Goal: Information Seeking & Learning: Learn about a topic

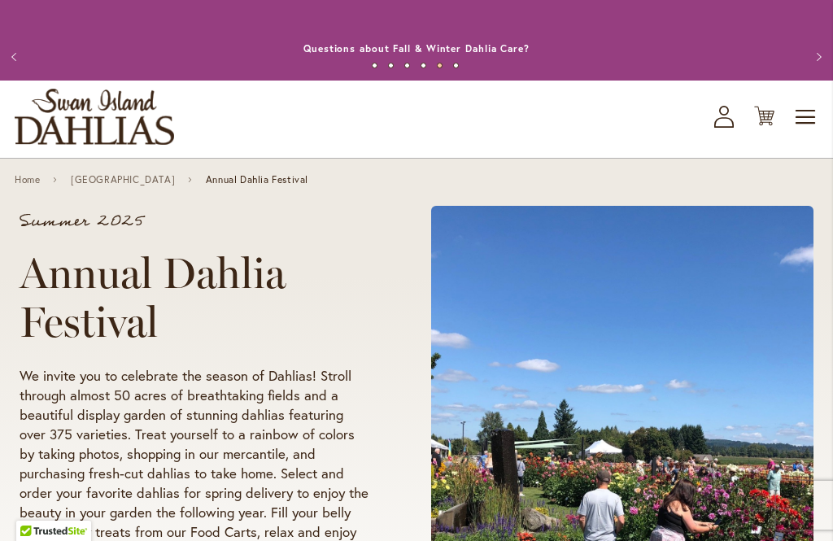
click at [21, 60] on button "Previous" at bounding box center [16, 57] width 33 height 33
click at [806, 133] on span "Toggle Nav" at bounding box center [806, 117] width 24 height 33
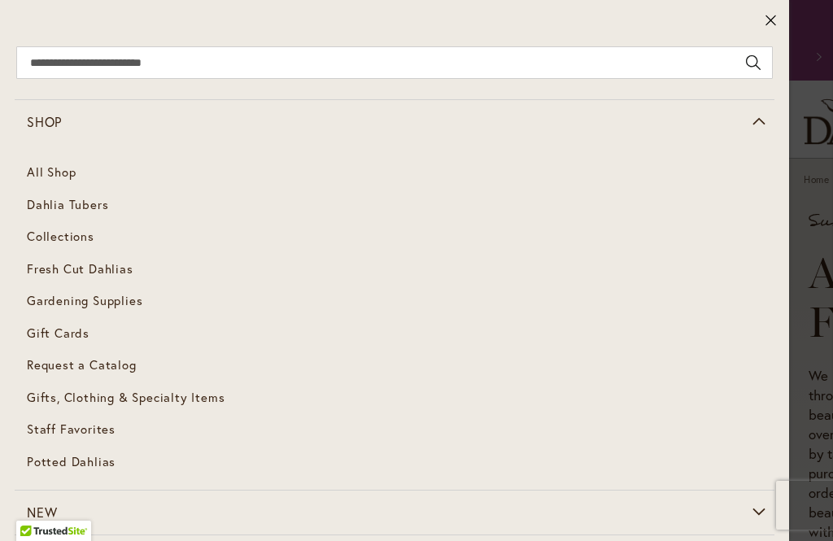
click at [80, 191] on link "Dahlia Tubers" at bounding box center [395, 205] width 760 height 33
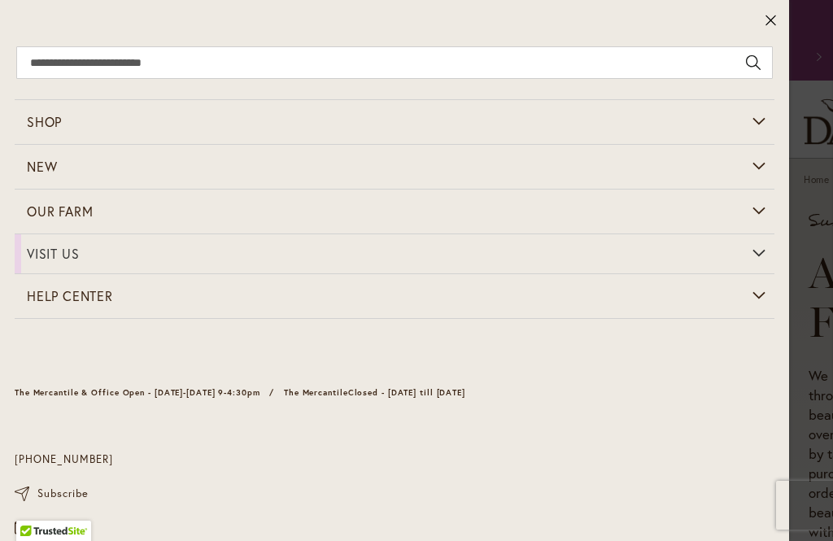
scroll to position [39, 0]
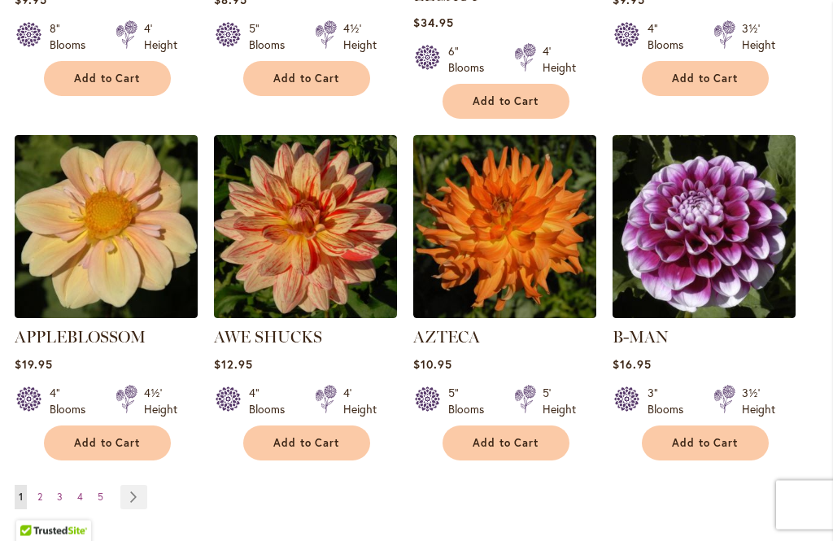
scroll to position [1577, 0]
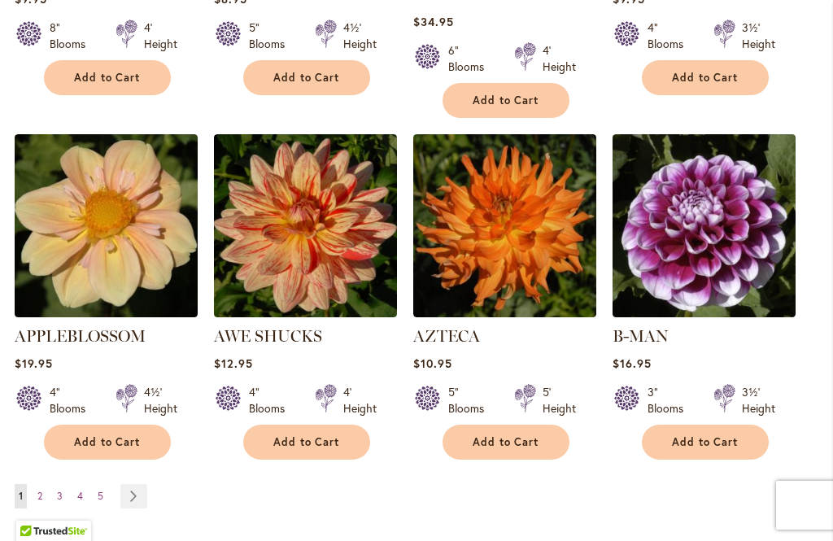
click at [42, 490] on span "2" at bounding box center [39, 496] width 5 height 12
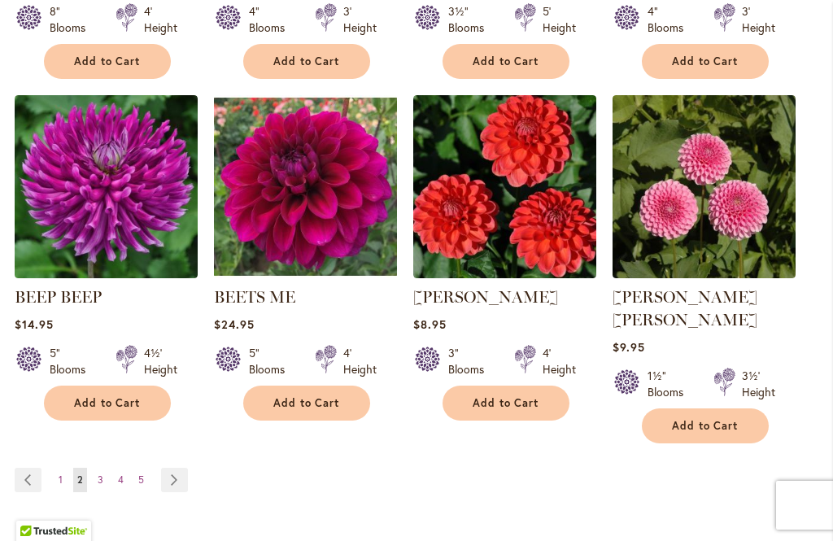
scroll to position [1597, 0]
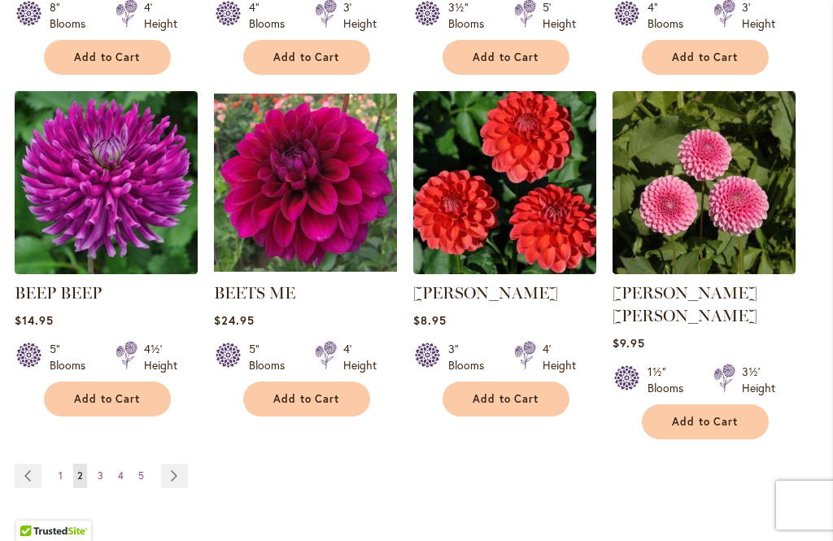
click at [86, 229] on img at bounding box center [106, 182] width 183 height 183
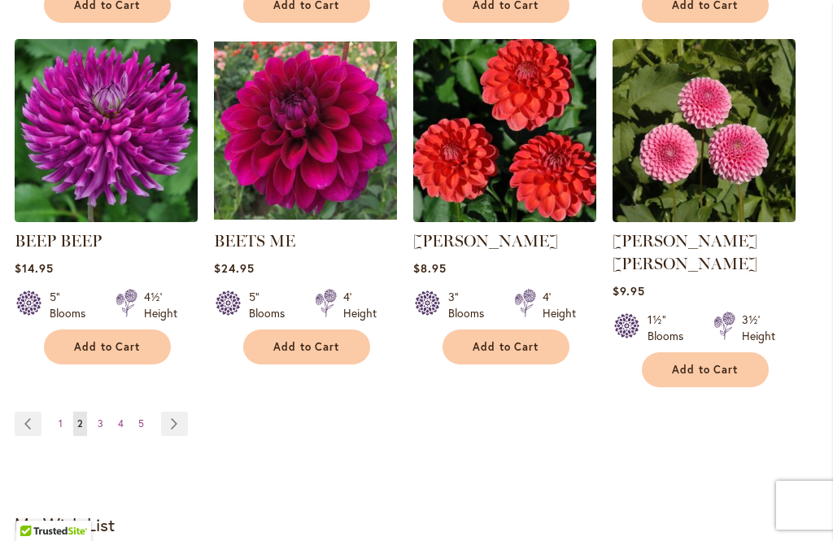
scroll to position [1649, 0]
click at [94, 424] on link "Page 3" at bounding box center [101, 424] width 14 height 24
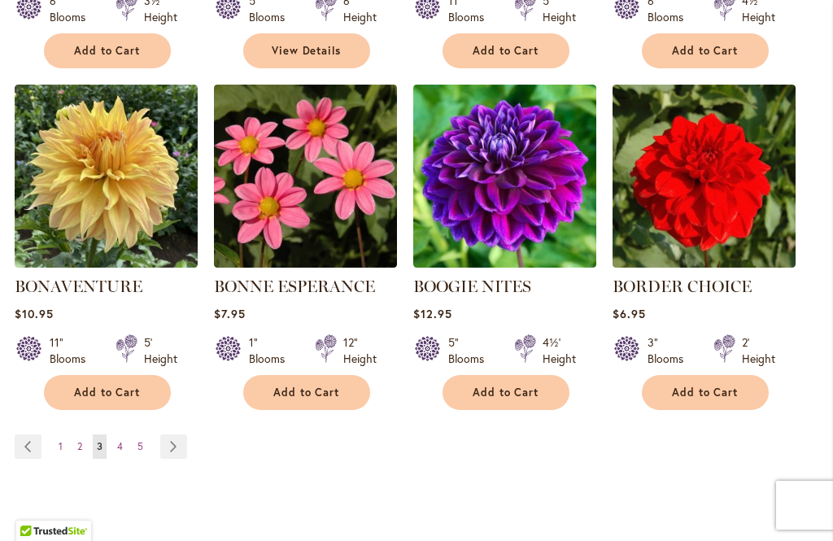
scroll to position [1615, 0]
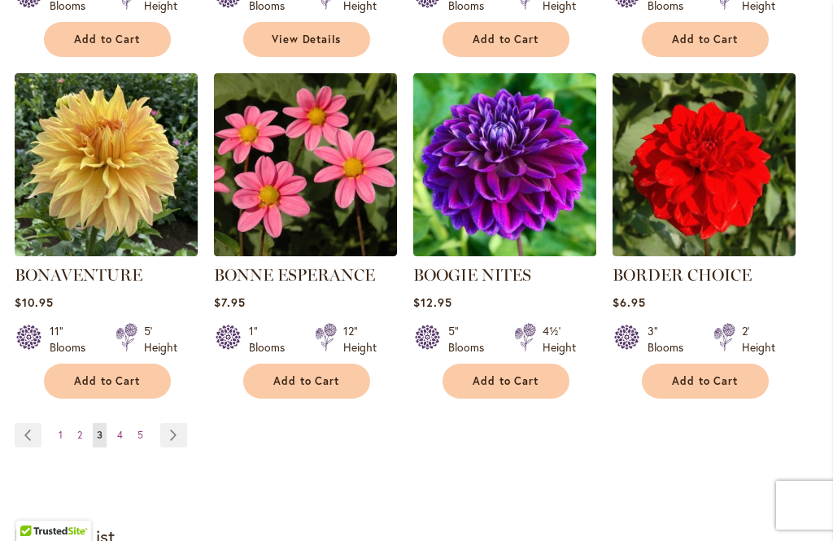
click at [120, 441] on span "4" at bounding box center [120, 435] width 6 height 12
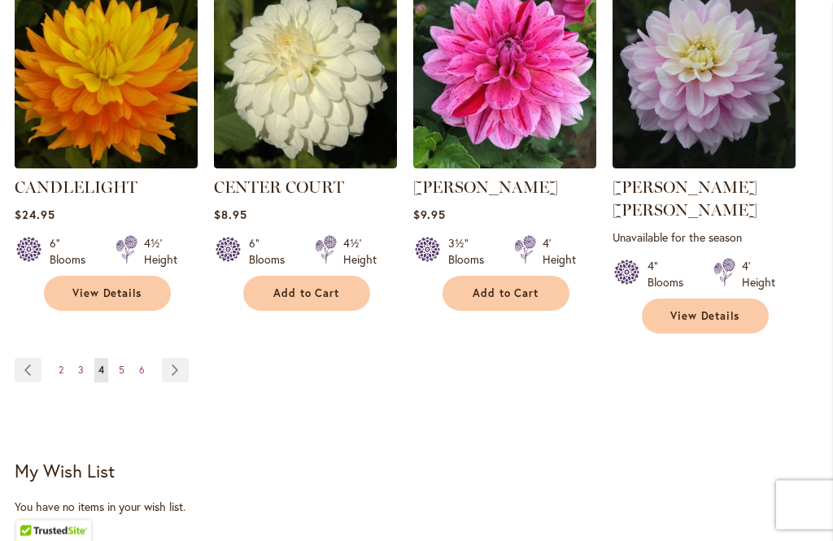
scroll to position [1727, 0]
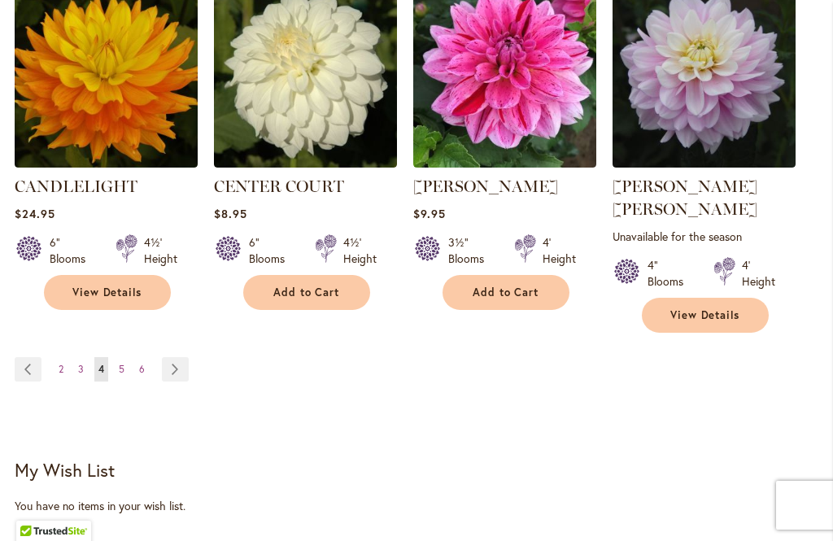
click at [120, 365] on span "5" at bounding box center [122, 369] width 6 height 12
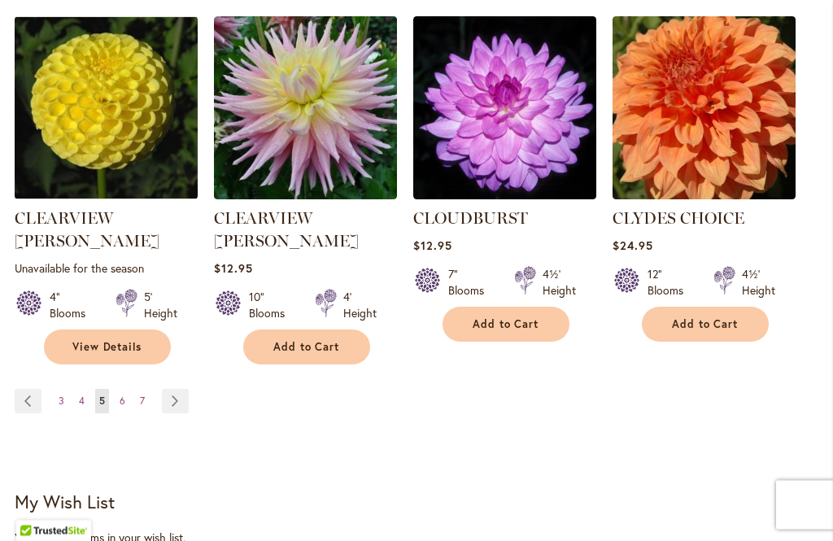
scroll to position [1718, 0]
click at [120, 394] on span "6" at bounding box center [123, 400] width 6 height 12
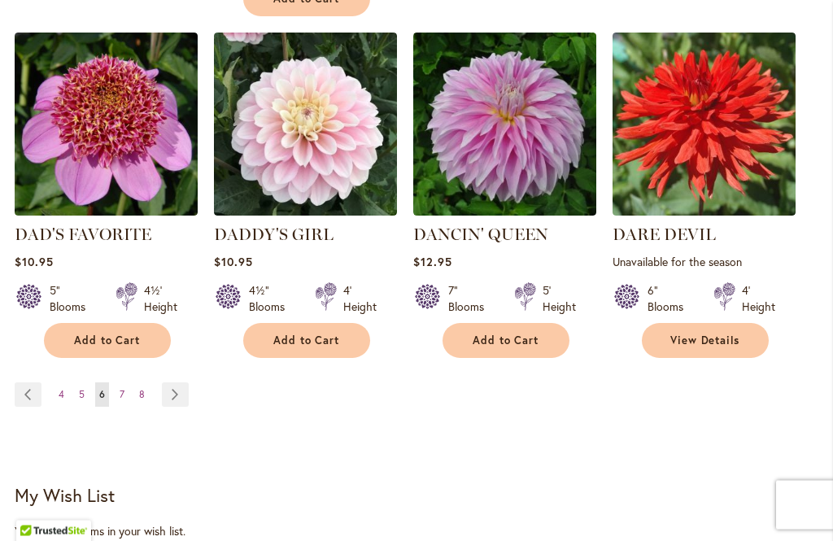
scroll to position [1718, 0]
click at [117, 387] on link "Page 7" at bounding box center [121, 394] width 13 height 24
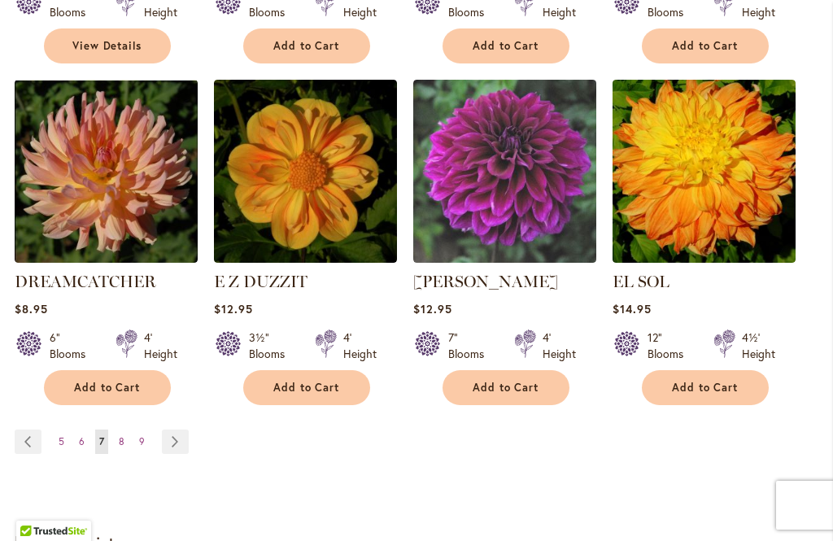
scroll to position [1656, 0]
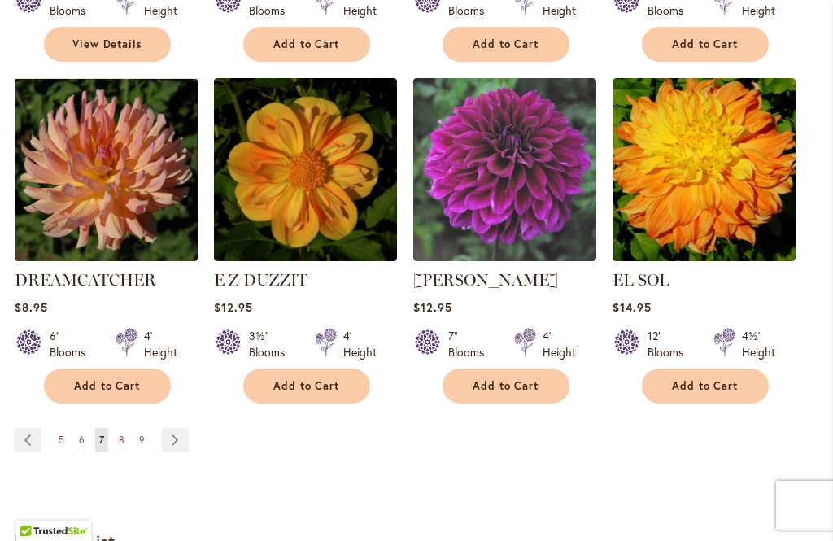
click at [117, 428] on link "Page 8" at bounding box center [122, 440] width 14 height 24
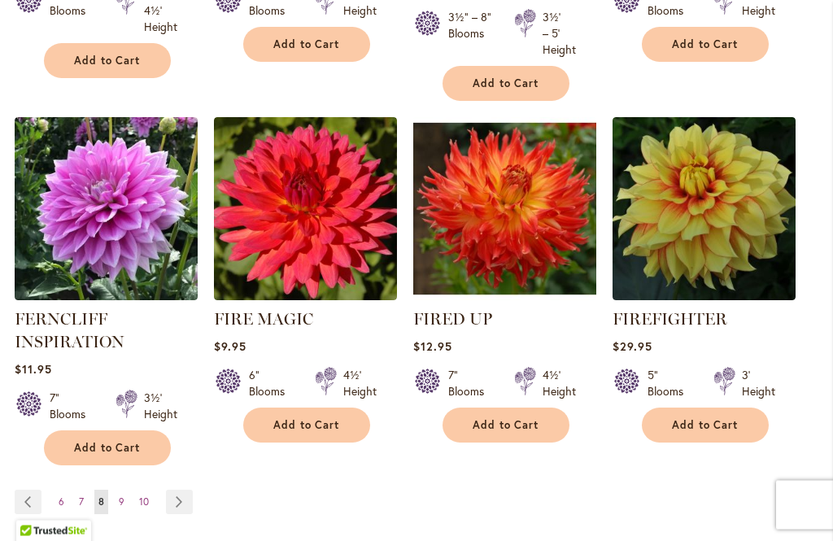
scroll to position [1610, 0]
click at [127, 513] on link "Page 9" at bounding box center [122, 502] width 14 height 24
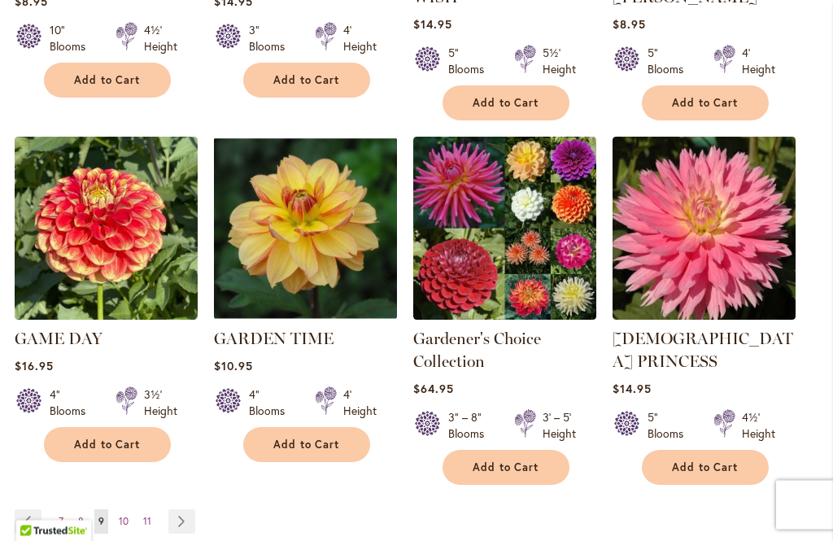
scroll to position [1620, 0]
click at [126, 515] on span "10" at bounding box center [124, 521] width 10 height 12
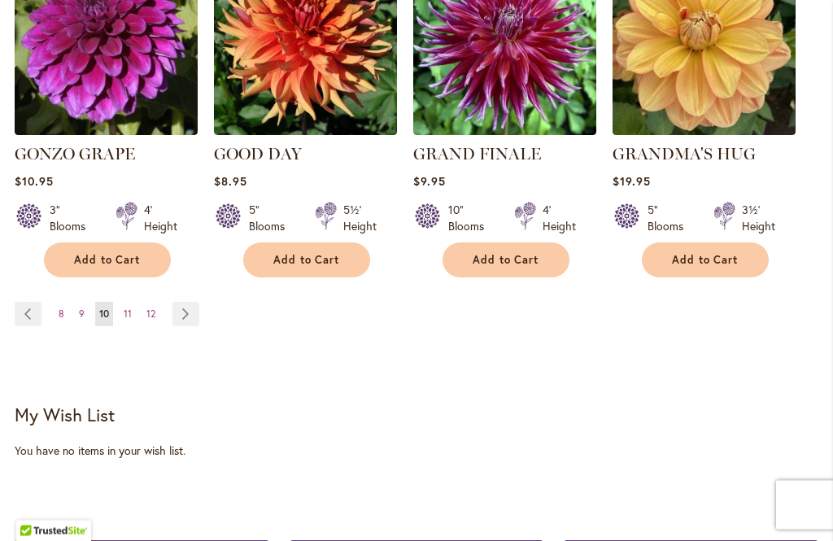
scroll to position [1770, 0]
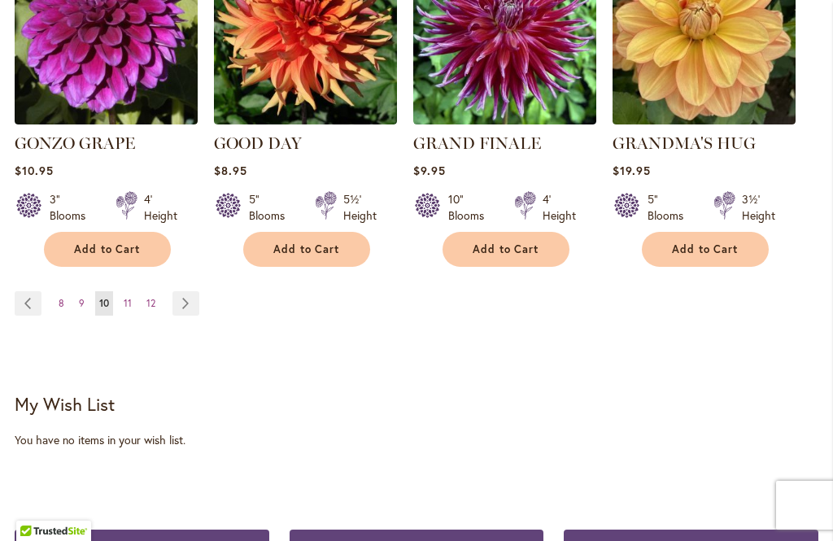
click at [133, 299] on link "Page 11" at bounding box center [128, 303] width 16 height 24
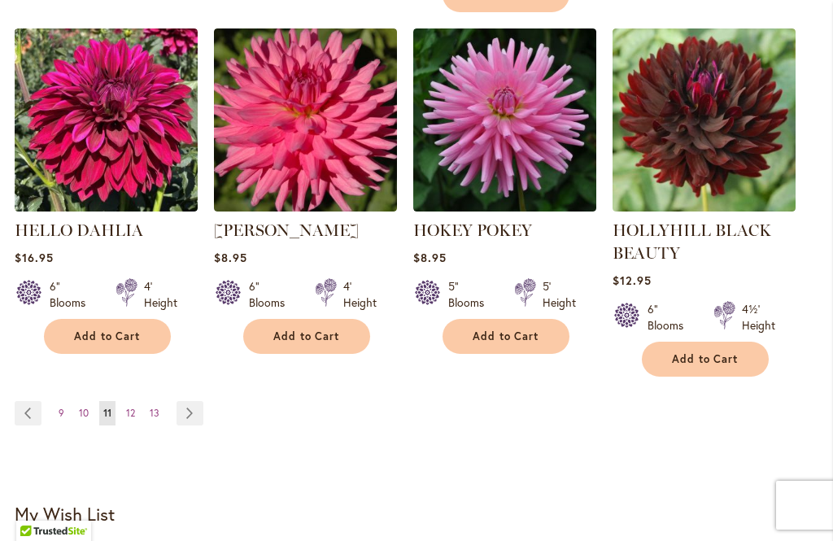
scroll to position [1743, 0]
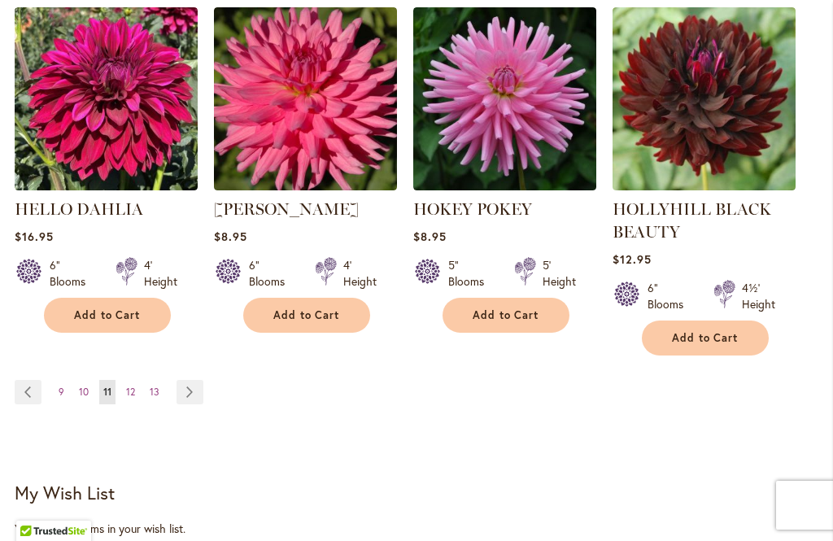
click at [137, 399] on link "Page 12" at bounding box center [130, 392] width 17 height 24
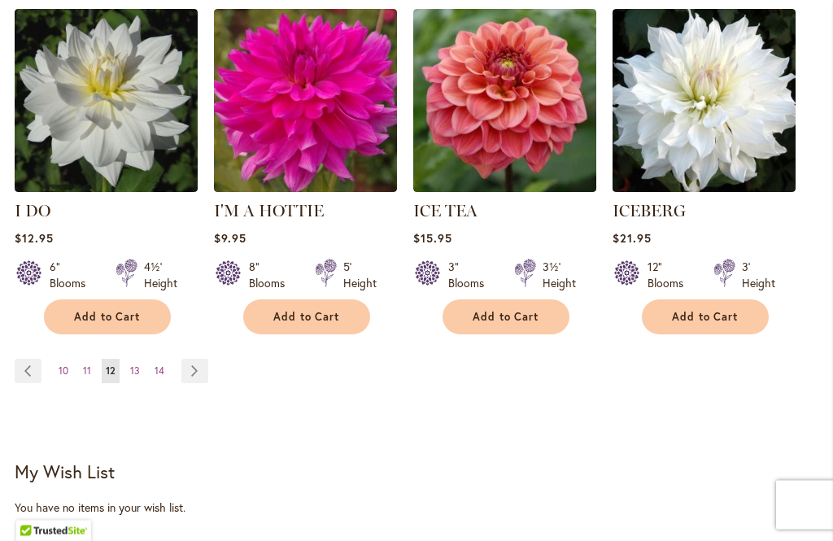
scroll to position [1710, 0]
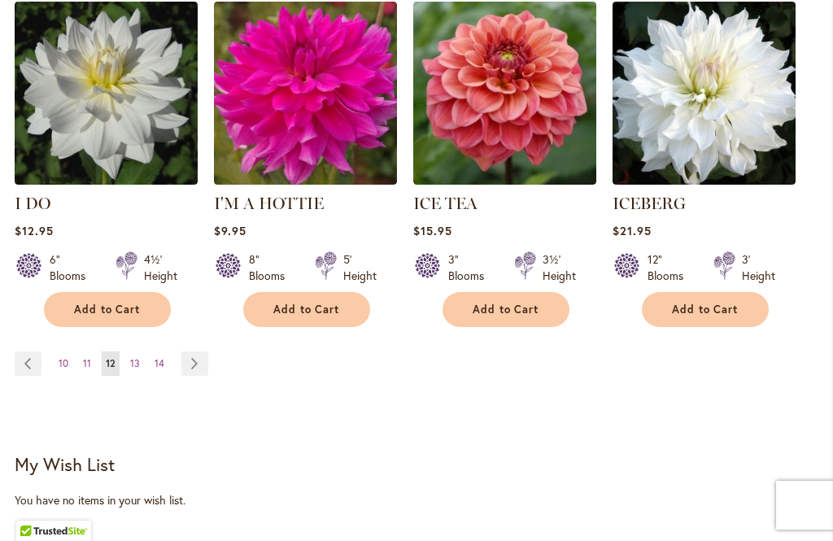
click at [139, 360] on span "13" at bounding box center [135, 363] width 10 height 12
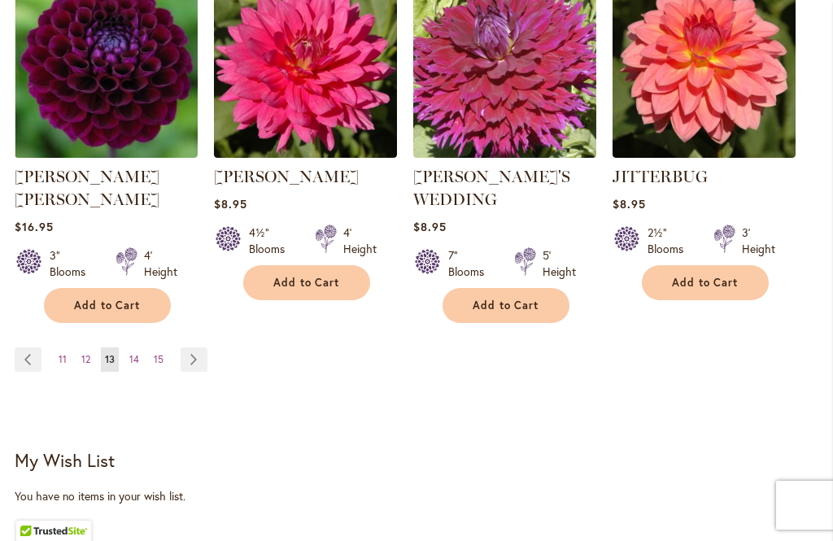
scroll to position [1759, 0]
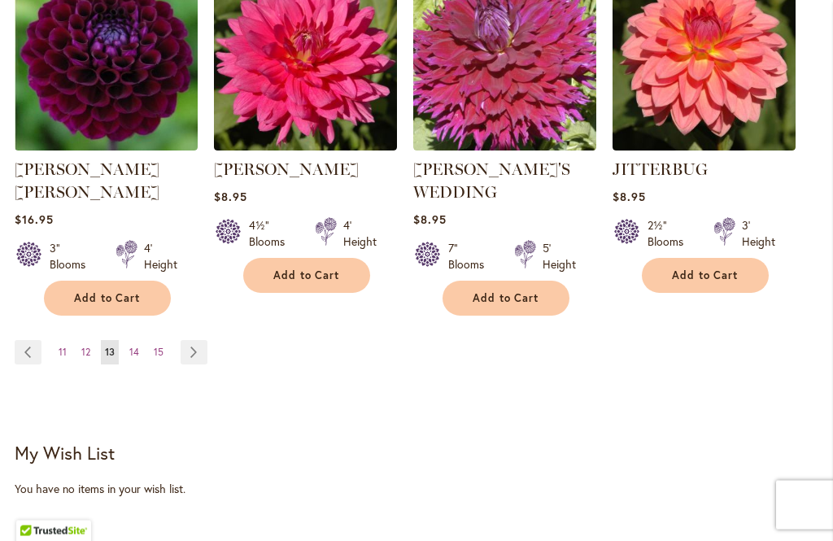
click at [129, 341] on link "Page 14" at bounding box center [134, 353] width 18 height 24
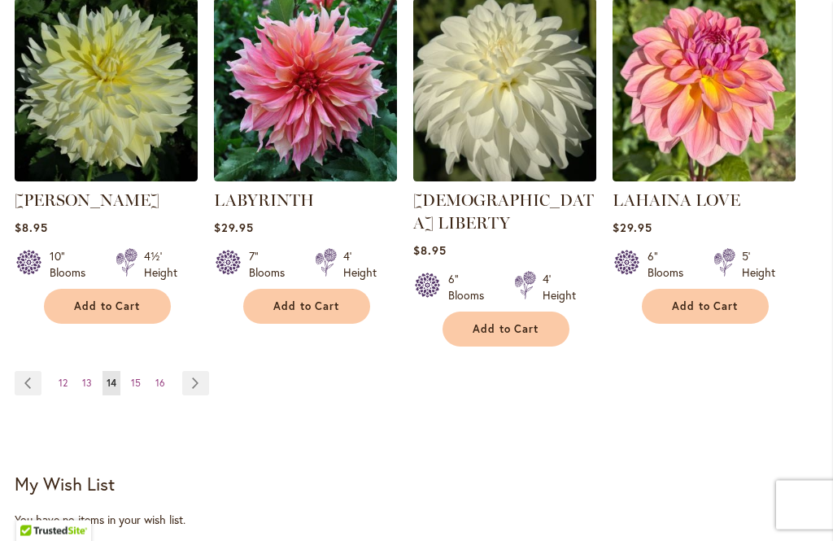
scroll to position [1693, 0]
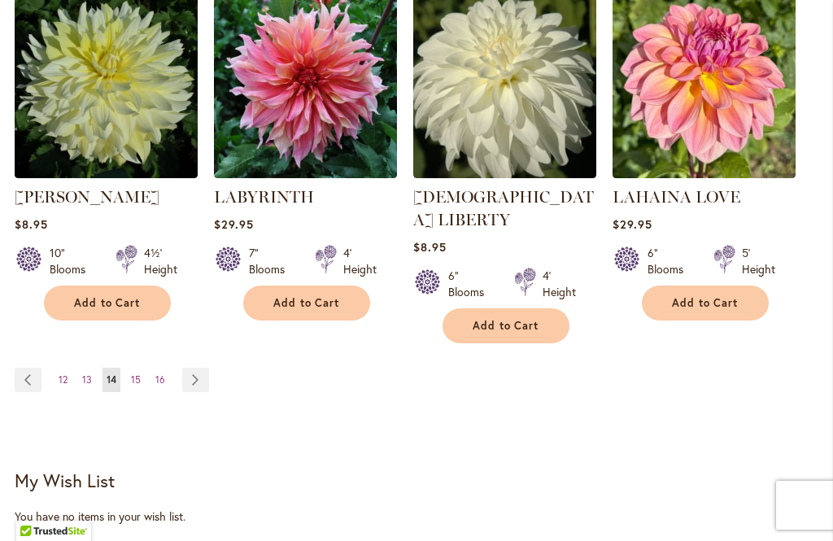
click at [129, 381] on link "Page 15" at bounding box center [136, 380] width 18 height 24
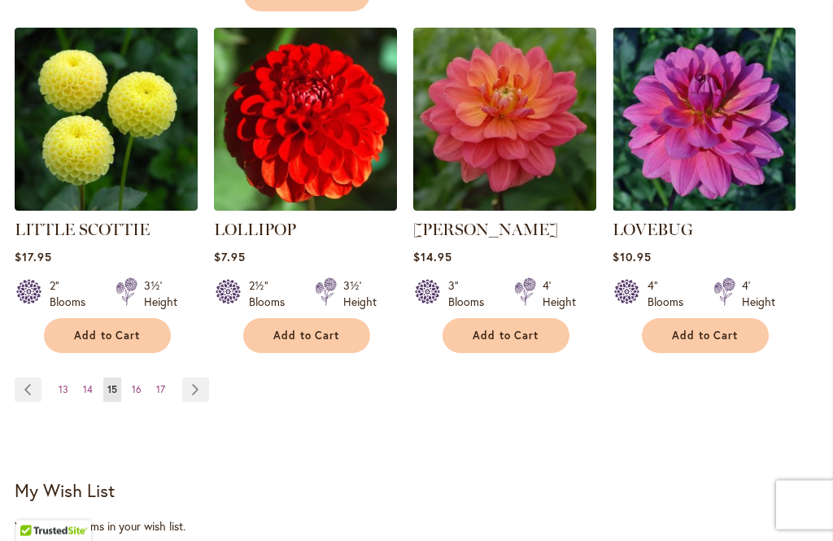
scroll to position [1708, 0]
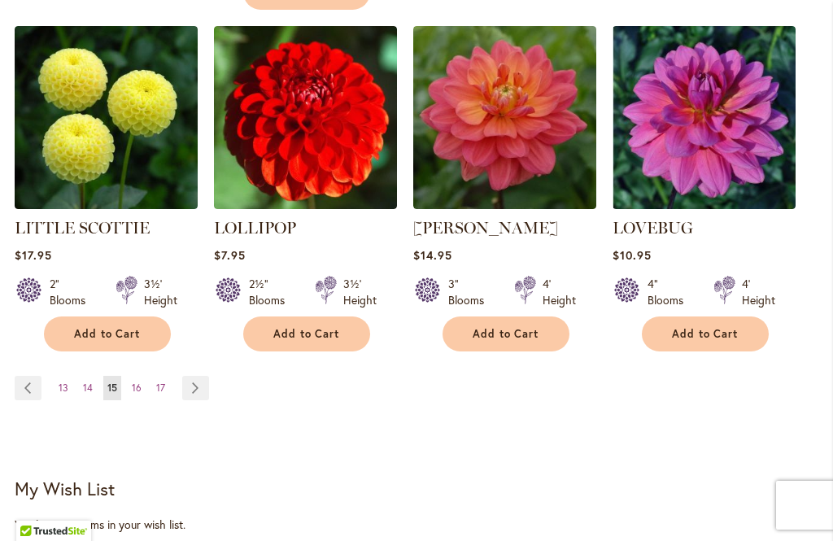
click at [142, 376] on link "Page 16" at bounding box center [137, 388] width 18 height 24
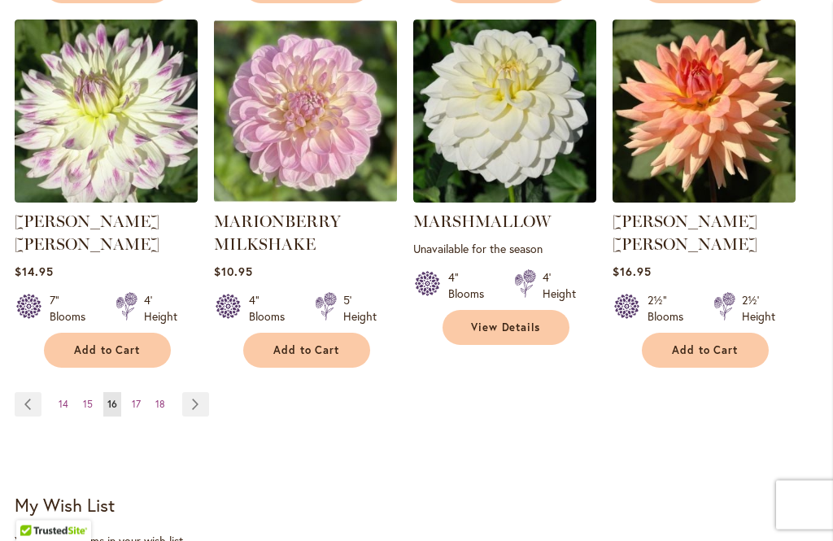
scroll to position [1692, 0]
click at [139, 409] on link "Page 17" at bounding box center [136, 404] width 17 height 24
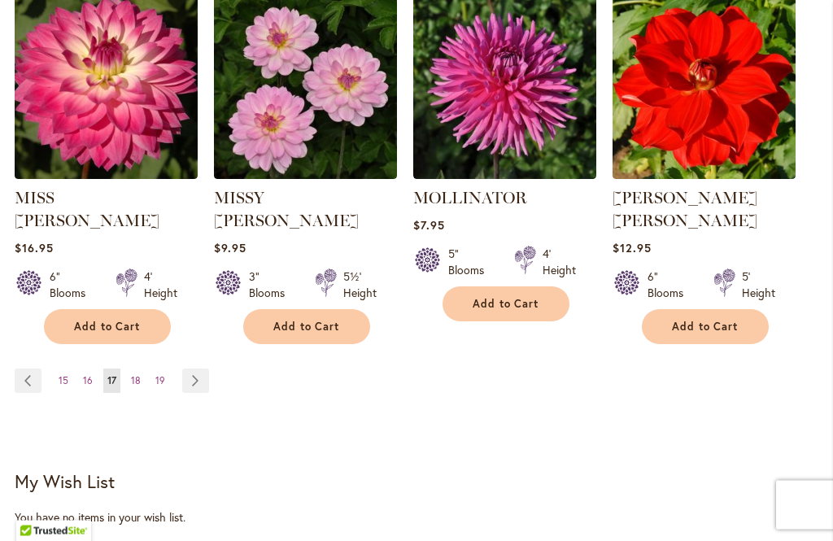
scroll to position [1693, 0]
click at [142, 377] on link "Page 18" at bounding box center [136, 380] width 18 height 24
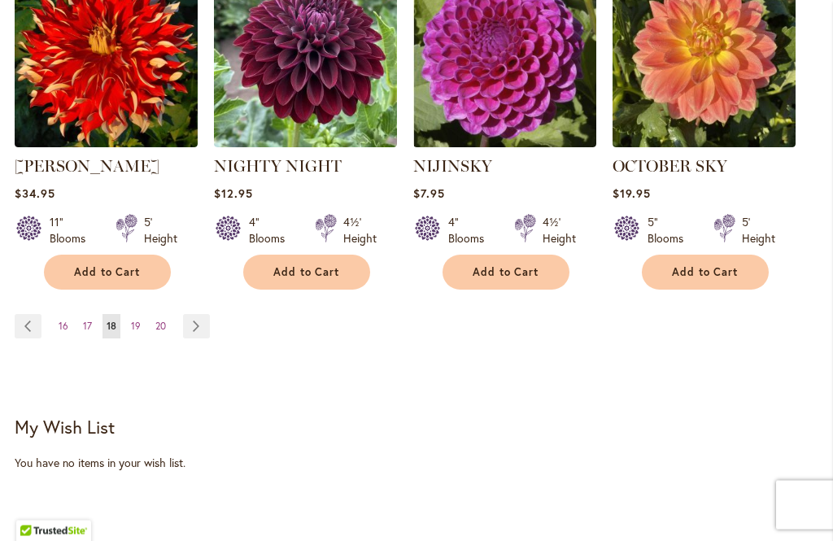
scroll to position [1724, 0]
click at [133, 332] on span "19" at bounding box center [136, 326] width 10 height 12
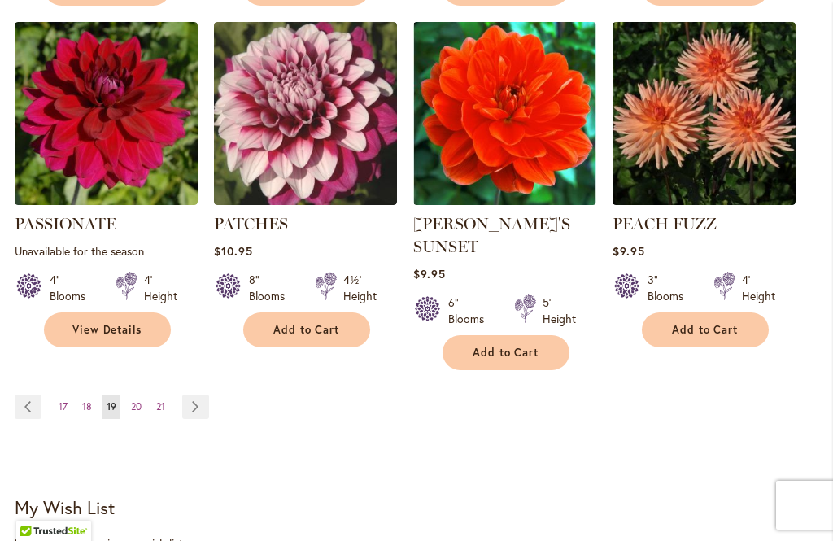
scroll to position [1697, 0]
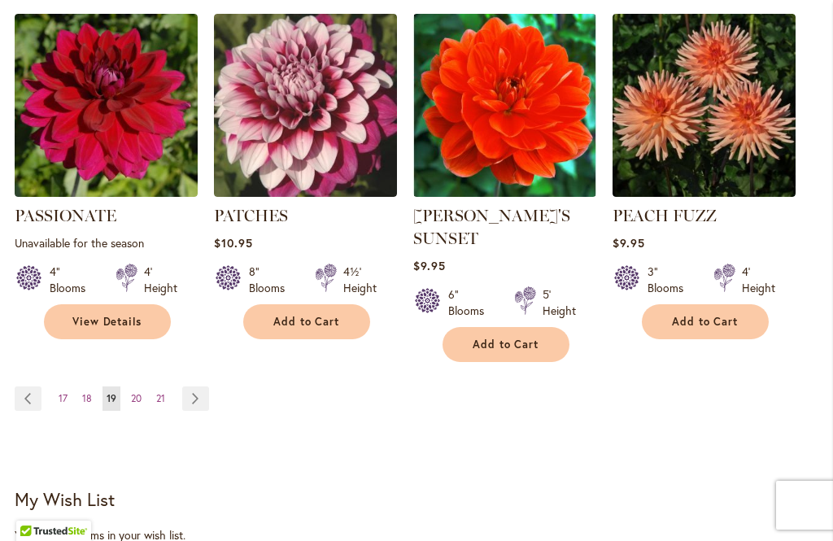
click at [132, 402] on link "Page 20" at bounding box center [136, 398] width 19 height 24
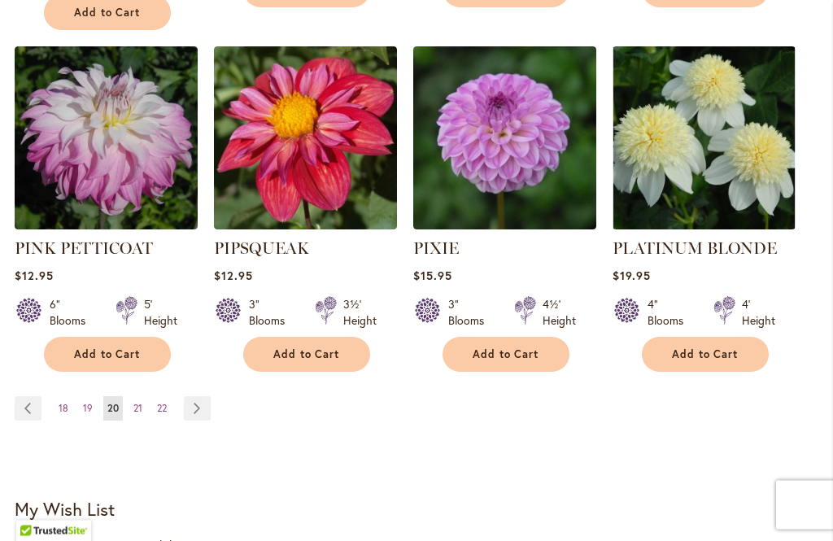
scroll to position [1710, 0]
click at [134, 396] on link "Page 21" at bounding box center [137, 408] width 17 height 24
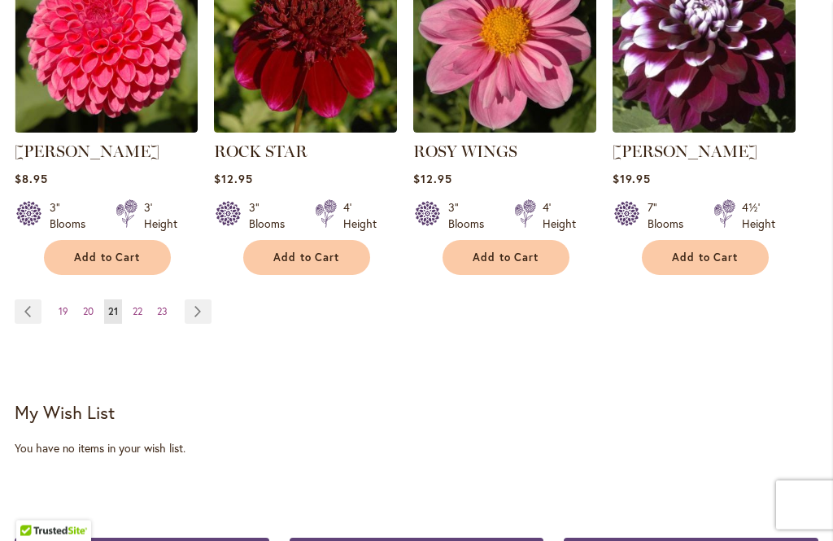
scroll to position [1762, 0]
click at [144, 324] on link "Page 22" at bounding box center [138, 311] width 18 height 24
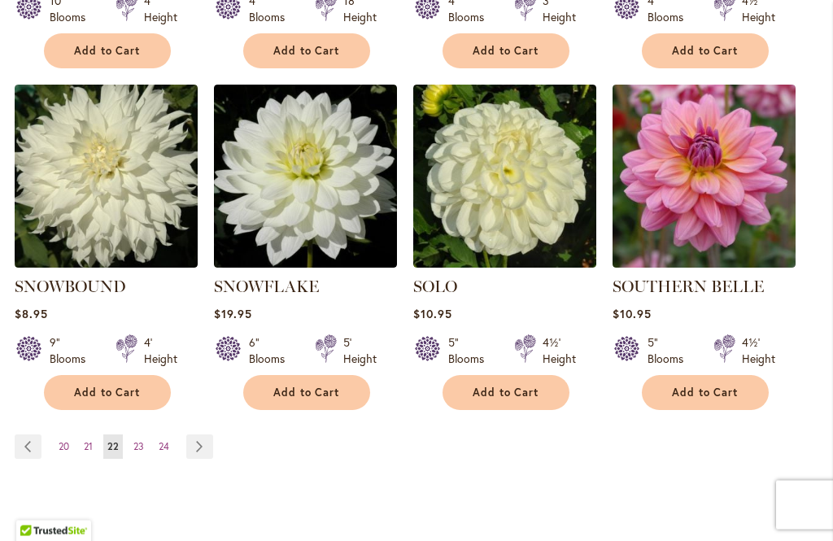
scroll to position [1627, 0]
click at [143, 442] on span "23" at bounding box center [138, 446] width 11 height 12
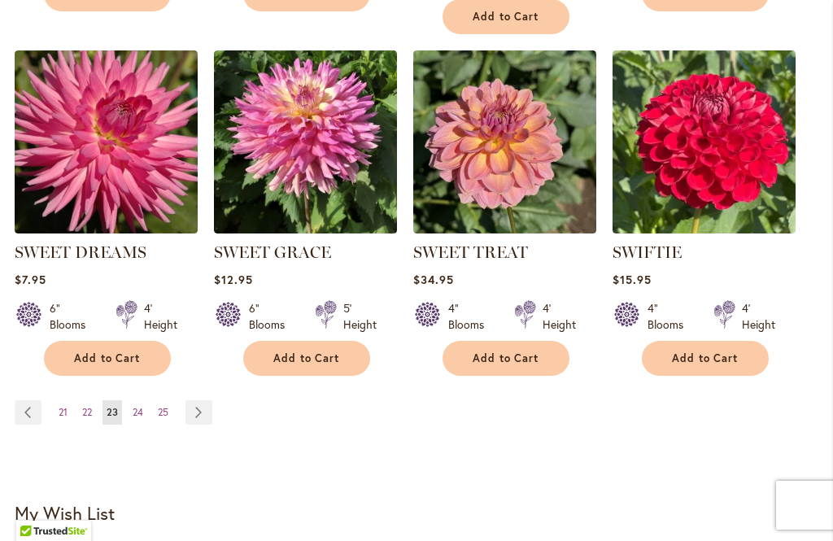
scroll to position [1678, 0]
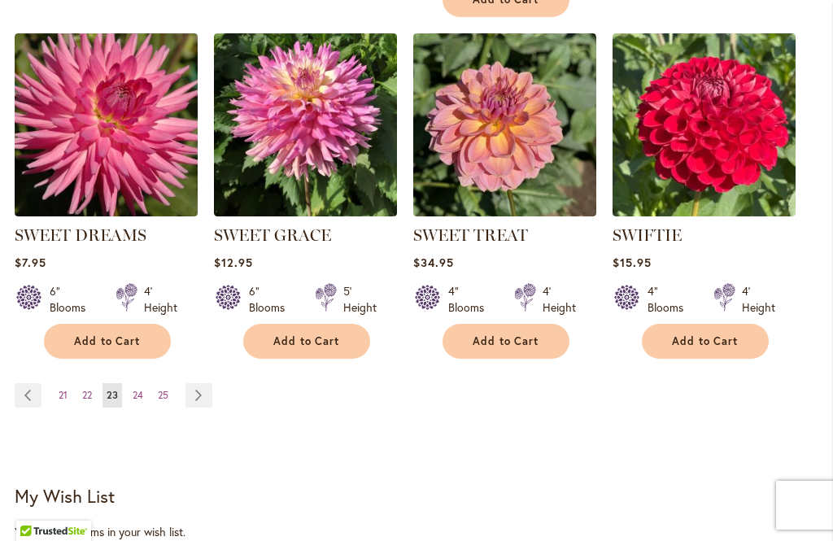
click at [140, 401] on span "24" at bounding box center [138, 395] width 11 height 12
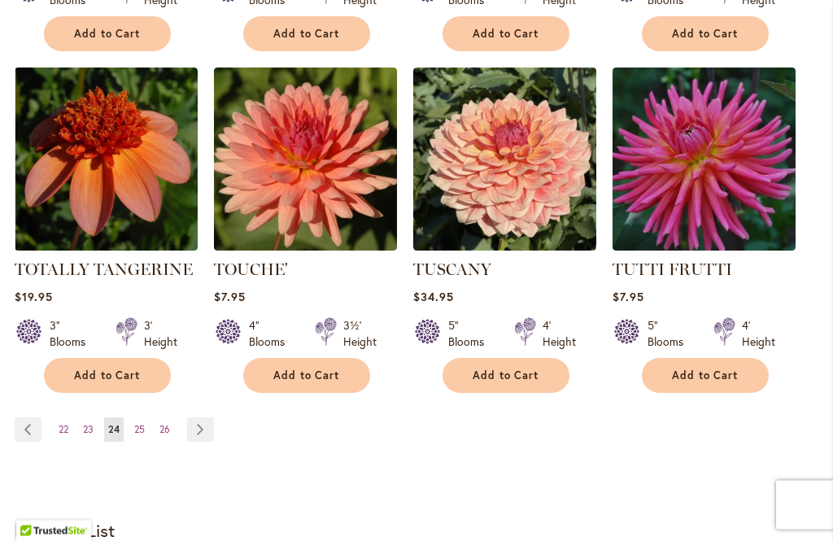
scroll to position [1644, 0]
click at [138, 429] on link "Page 25" at bounding box center [139, 429] width 19 height 24
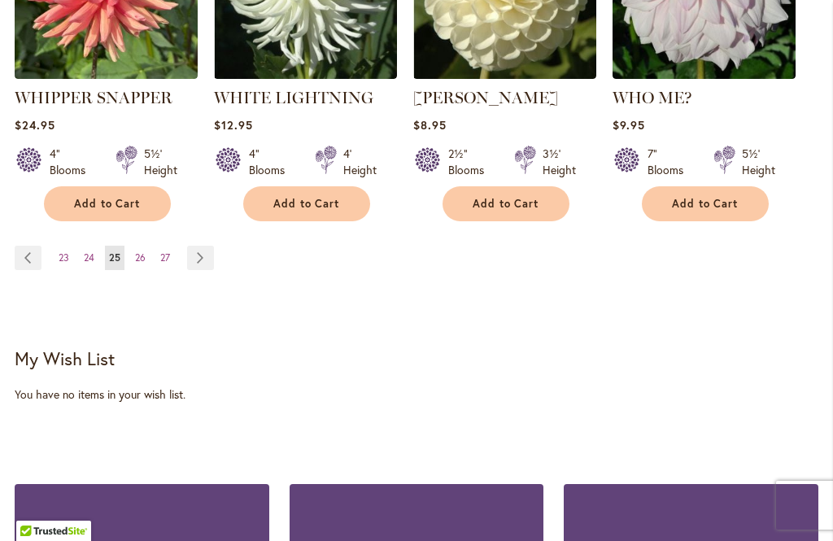
scroll to position [1831, 0]
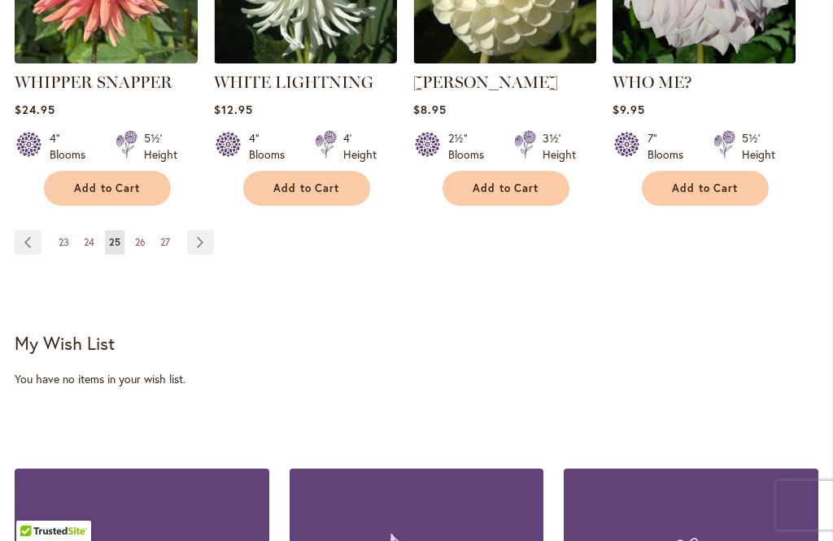
click at [142, 236] on span "26" at bounding box center [140, 242] width 11 height 12
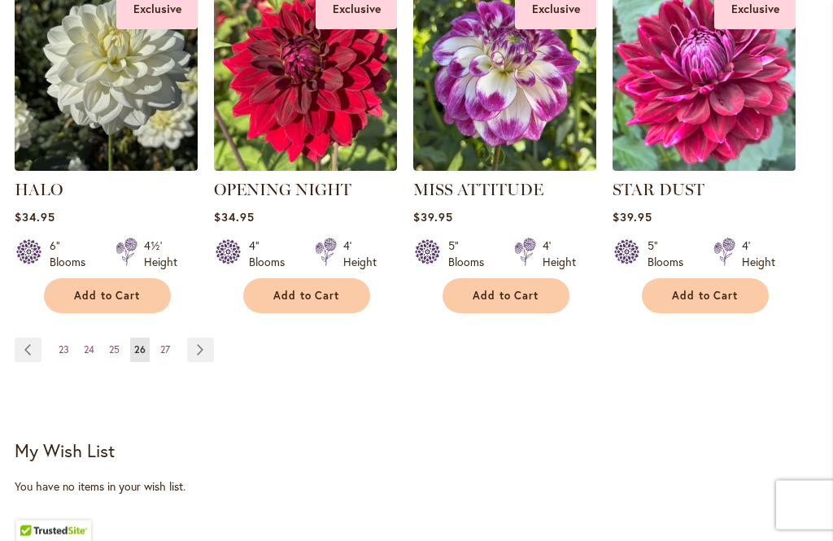
scroll to position [1702, 0]
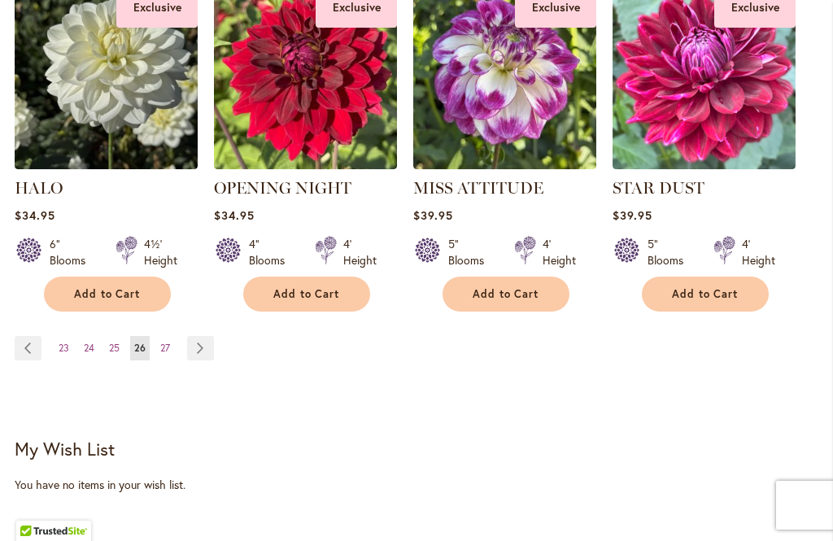
click at [173, 360] on link "Page 27" at bounding box center [165, 348] width 18 height 24
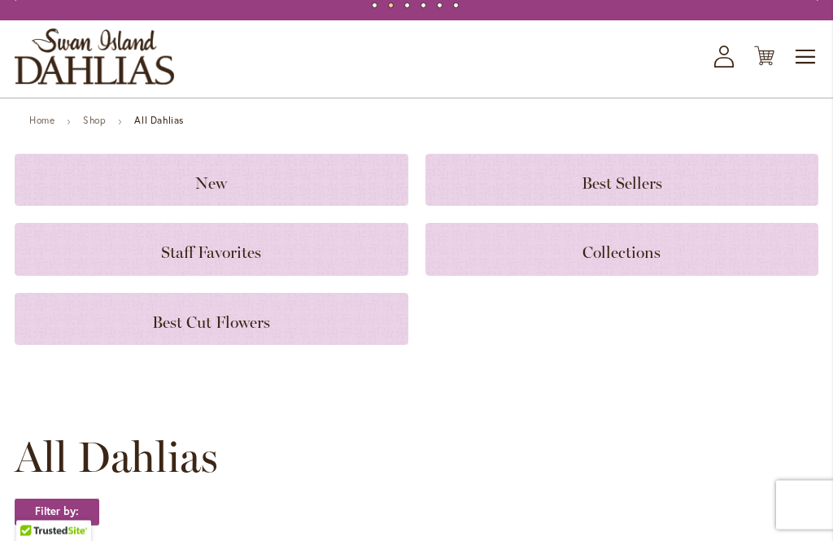
scroll to position [36, 0]
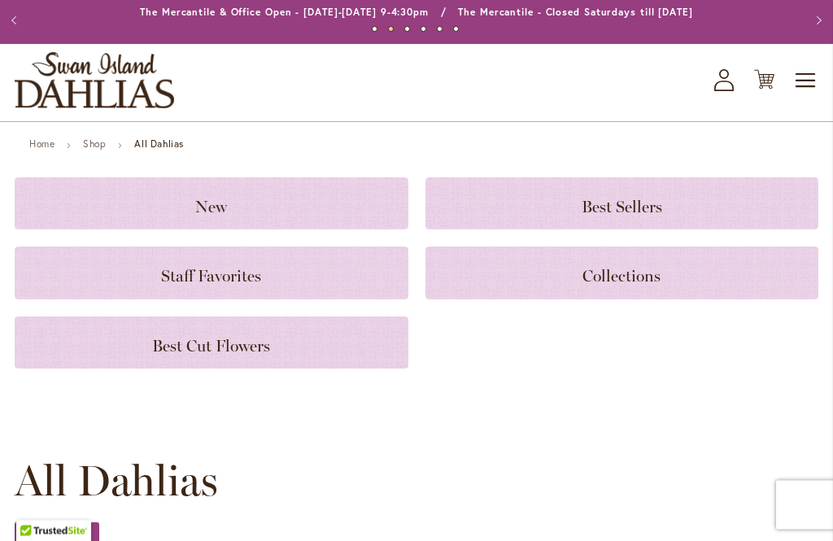
click at [225, 286] on span "Staff Favorites" at bounding box center [211, 277] width 100 height 20
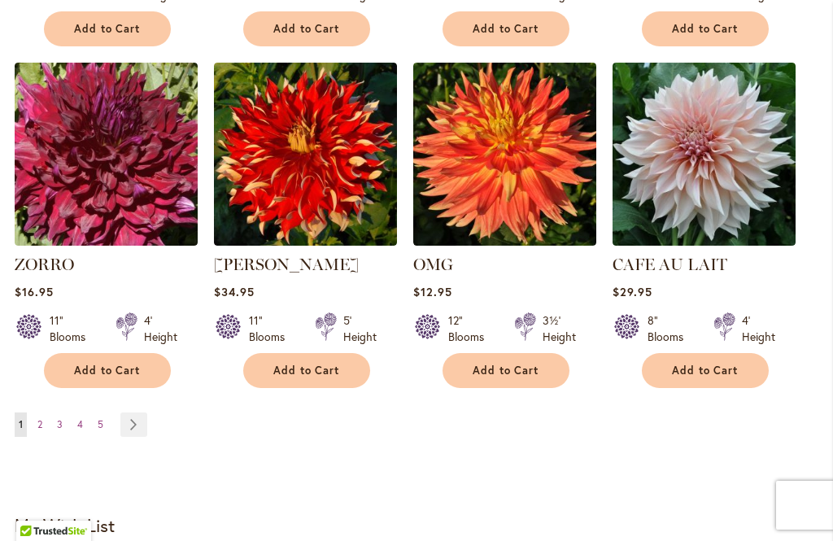
scroll to position [1432, 0]
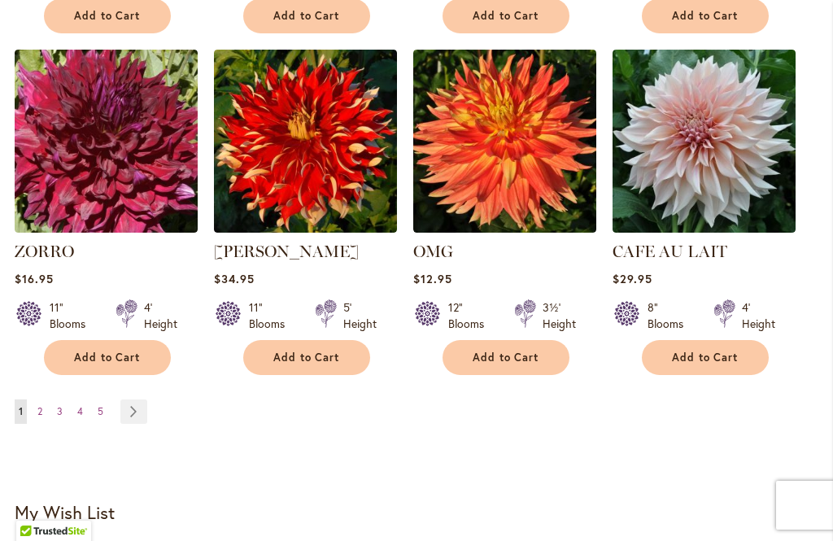
click at [37, 402] on link "Page 2" at bounding box center [39, 411] width 13 height 24
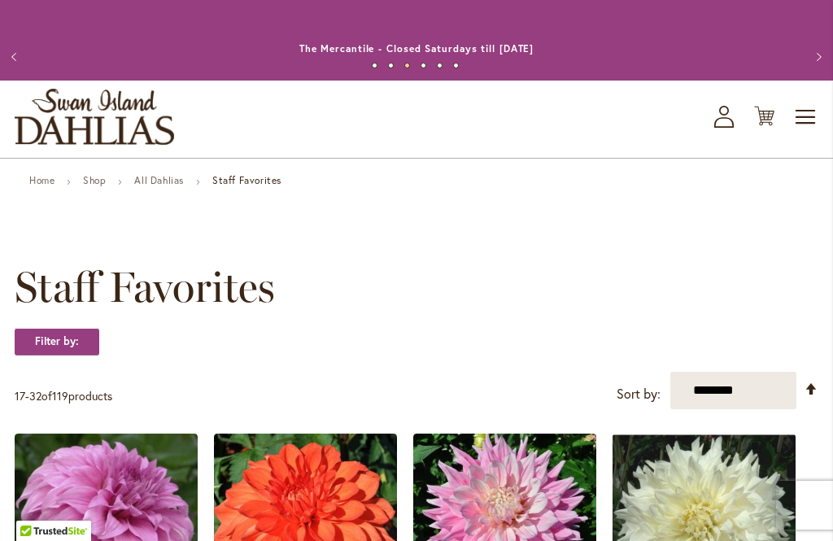
click at [24, 67] on button "Previous" at bounding box center [16, 57] width 33 height 33
click at [174, 186] on link "All Dahlias" at bounding box center [159, 180] width 50 height 12
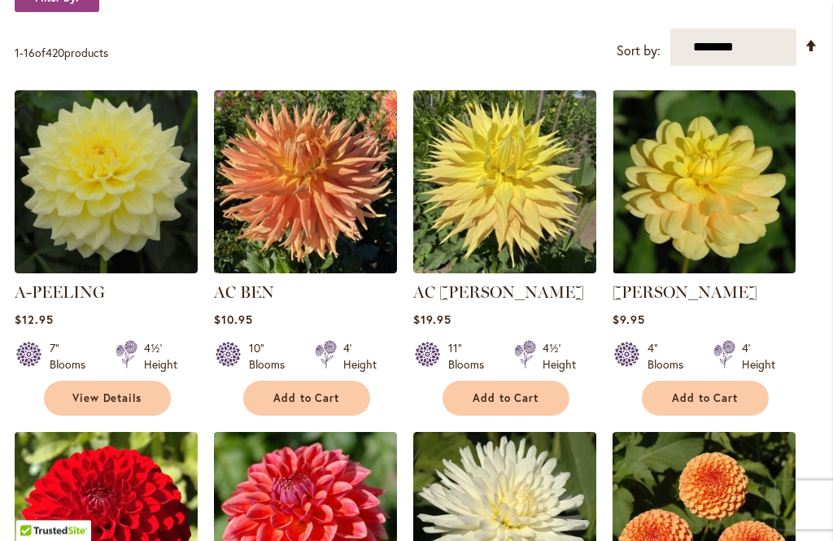
scroll to position [579, 0]
